Goal: Task Accomplishment & Management: Manage account settings

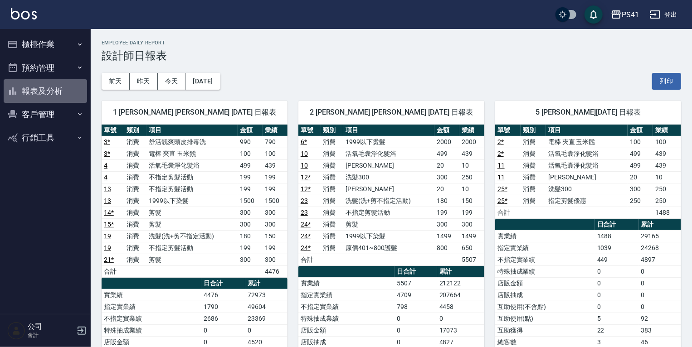
click at [68, 93] on button "報表及分析" at bounding box center [45, 91] width 83 height 24
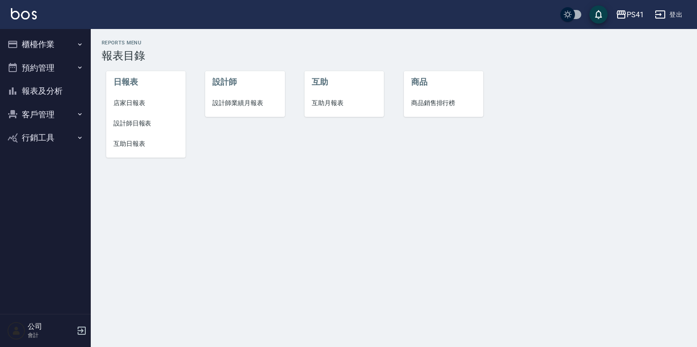
click at [133, 143] on span "互助日報表" at bounding box center [145, 144] width 65 height 10
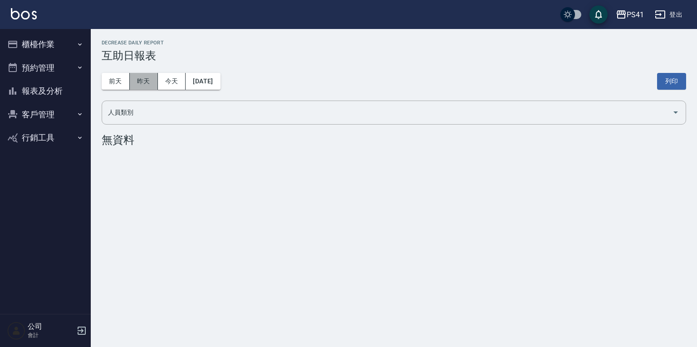
drag, startPoint x: 151, startPoint y: 75, endPoint x: 242, endPoint y: 96, distance: 93.4
click at [151, 76] on button "昨天" at bounding box center [144, 81] width 28 height 17
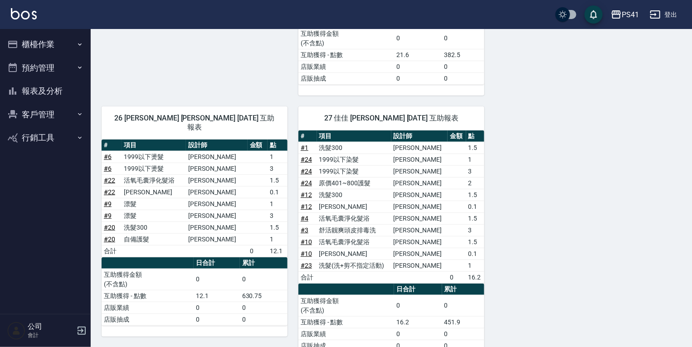
scroll to position [329, 0]
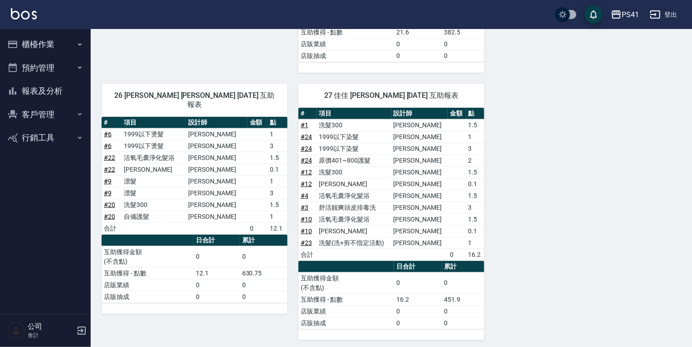
click at [53, 113] on button "客戶管理" at bounding box center [45, 115] width 83 height 24
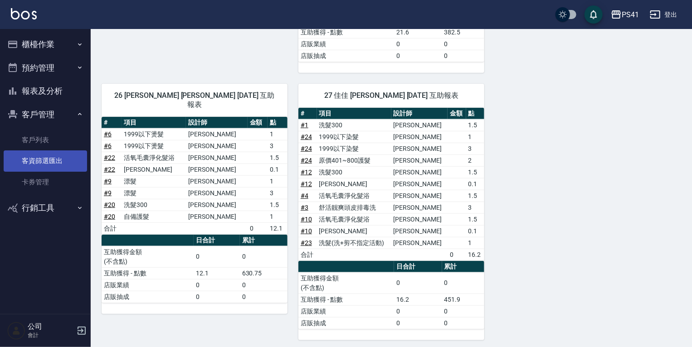
drag, startPoint x: 61, startPoint y: 144, endPoint x: 61, endPoint y: 158, distance: 14.1
click at [61, 144] on link "客戶列表" at bounding box center [45, 140] width 83 height 21
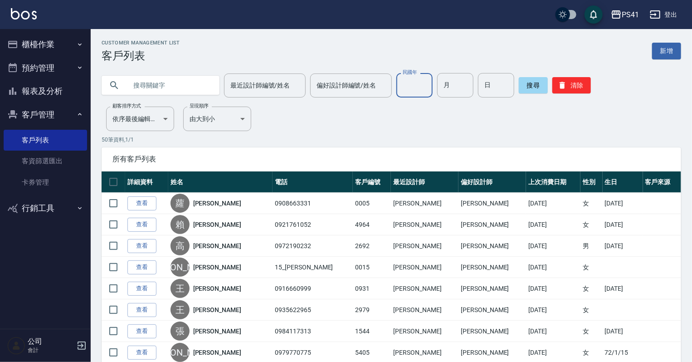
click at [408, 89] on input "民國年" at bounding box center [414, 85] width 36 height 24
type input "97"
type input "06"
type input "05"
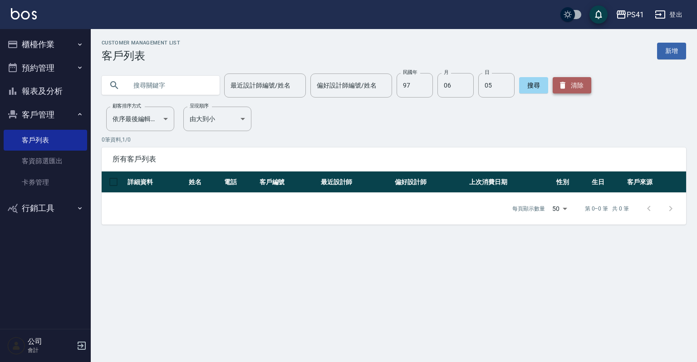
click at [562, 84] on icon "button" at bounding box center [562, 85] width 5 height 7
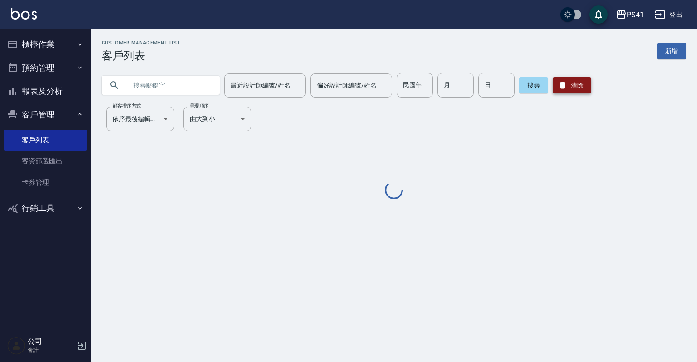
click at [562, 85] on icon "button" at bounding box center [562, 85] width 5 height 7
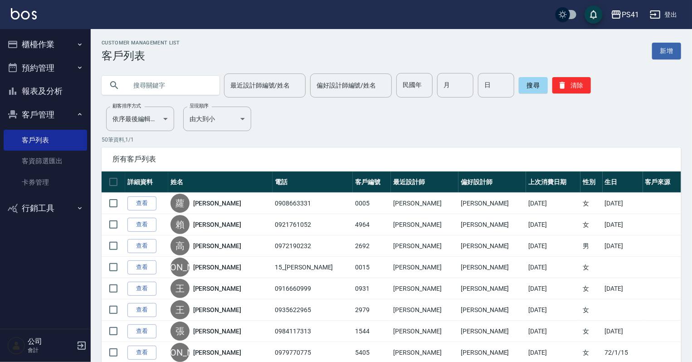
click at [424, 72] on div "最近設計師編號/姓名 最近設計師編號/姓名 偏好設計師編號/姓名 偏好設計師編號/姓名 民國年 民國年 月 月 日 日 搜尋 清除" at bounding box center [386, 79] width 590 height 35
click at [419, 82] on input "民國年" at bounding box center [414, 85] width 36 height 24
type input "95"
type input "08"
type input "09"
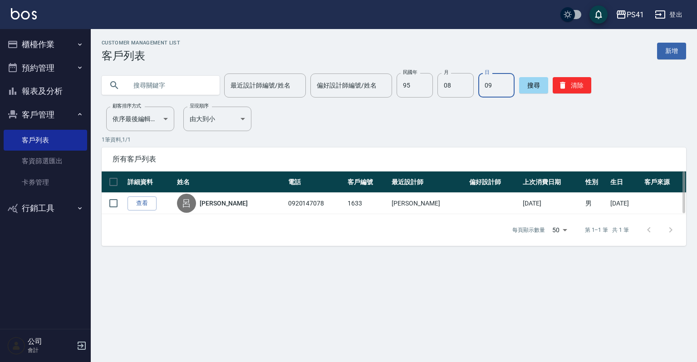
click at [166, 190] on th "詳細資料" at bounding box center [149, 181] width 49 height 21
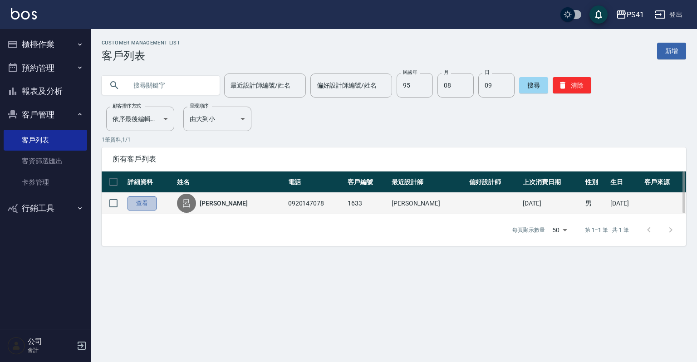
click at [142, 202] on link "查看" at bounding box center [141, 203] width 29 height 14
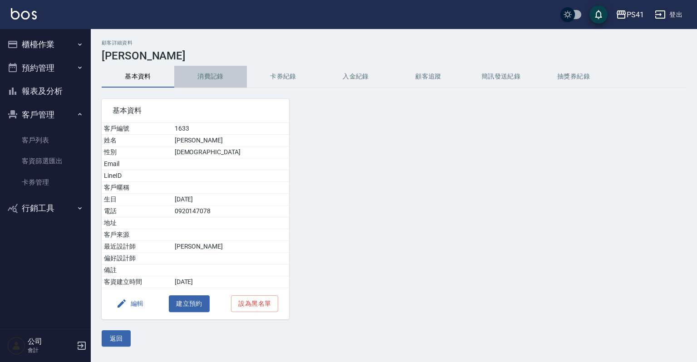
click at [215, 83] on button "消費記錄" at bounding box center [210, 77] width 73 height 22
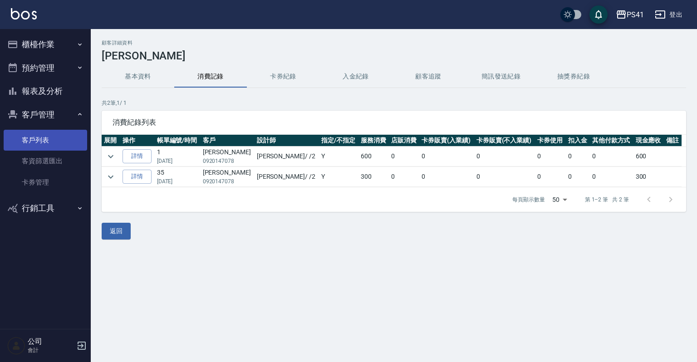
click at [54, 137] on link "客戶列表" at bounding box center [45, 140] width 83 height 21
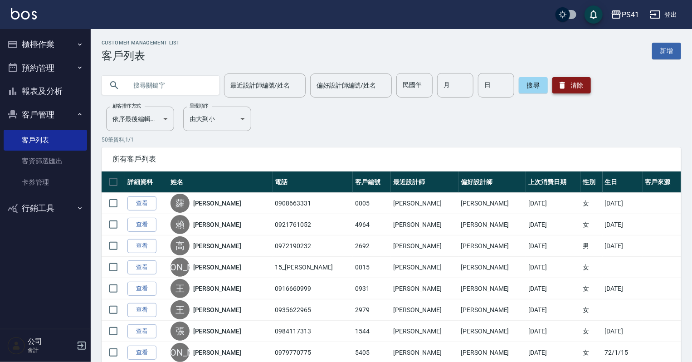
click at [565, 89] on icon "button" at bounding box center [562, 85] width 9 height 9
click at [566, 87] on button "清除" at bounding box center [571, 85] width 39 height 16
drag, startPoint x: 166, startPoint y: 94, endPoint x: 163, endPoint y: 78, distance: 16.6
click at [166, 93] on input "text" at bounding box center [169, 85] width 85 height 24
click at [152, 87] on input "text" at bounding box center [169, 85] width 85 height 24
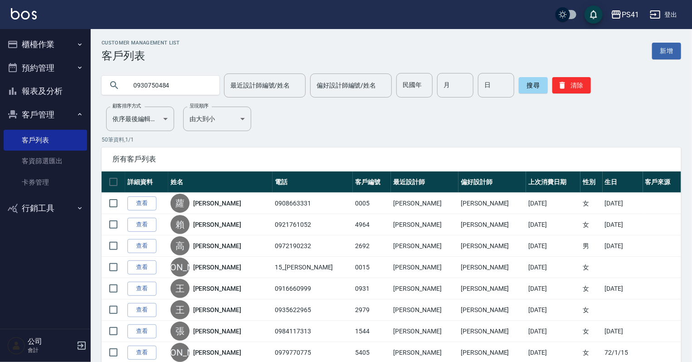
type input "0930750484"
